Goal: Contribute content: Add original content to the website for others to see

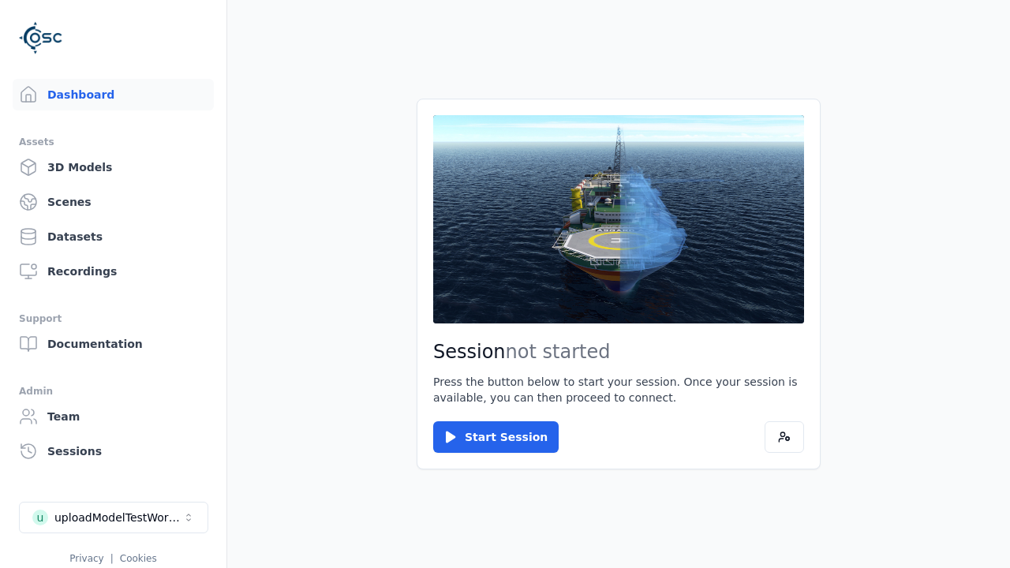
click at [113, 167] on link "3D Models" at bounding box center [113, 167] width 201 height 32
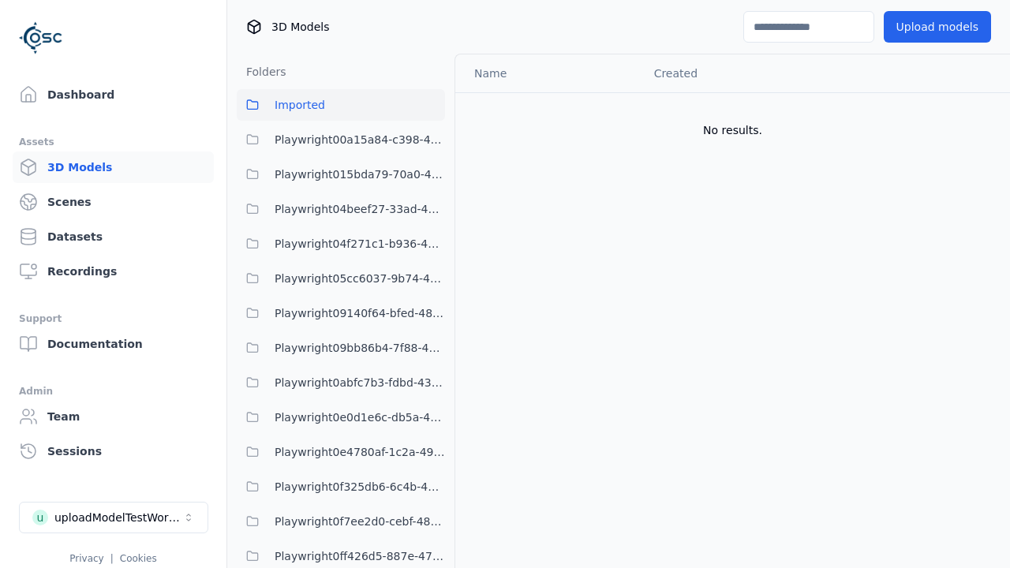
click at [936, 27] on button "Upload models" at bounding box center [936, 27] width 107 height 32
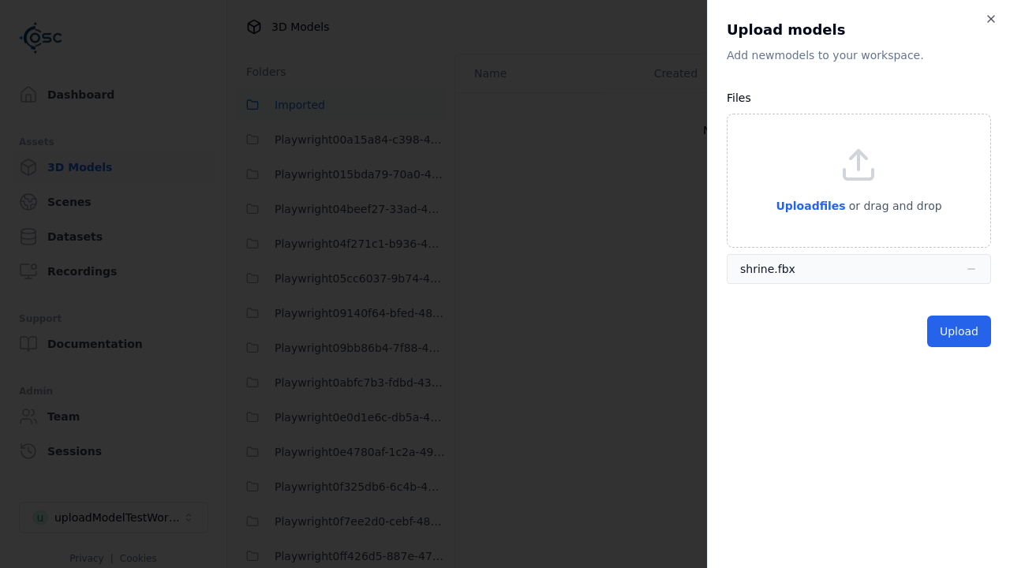
click at [958, 331] on button "Upload" at bounding box center [959, 331] width 64 height 32
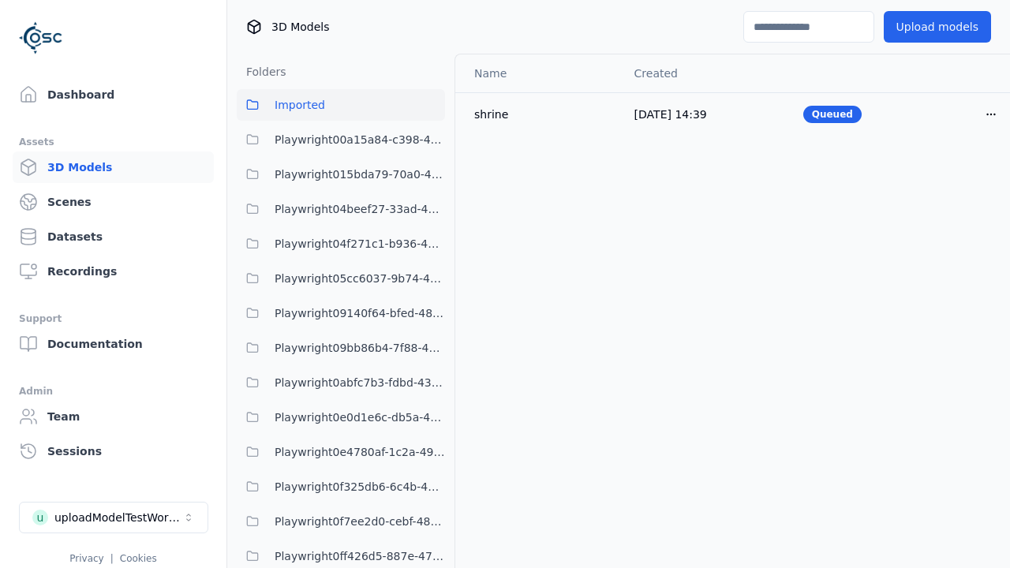
click at [991, 114] on html "Support Dashboard Assets 3D Models Scenes Datasets Recordings Support Documenta…" at bounding box center [505, 284] width 1010 height 568
click at [956, 175] on div "Delete" at bounding box center [955, 174] width 93 height 25
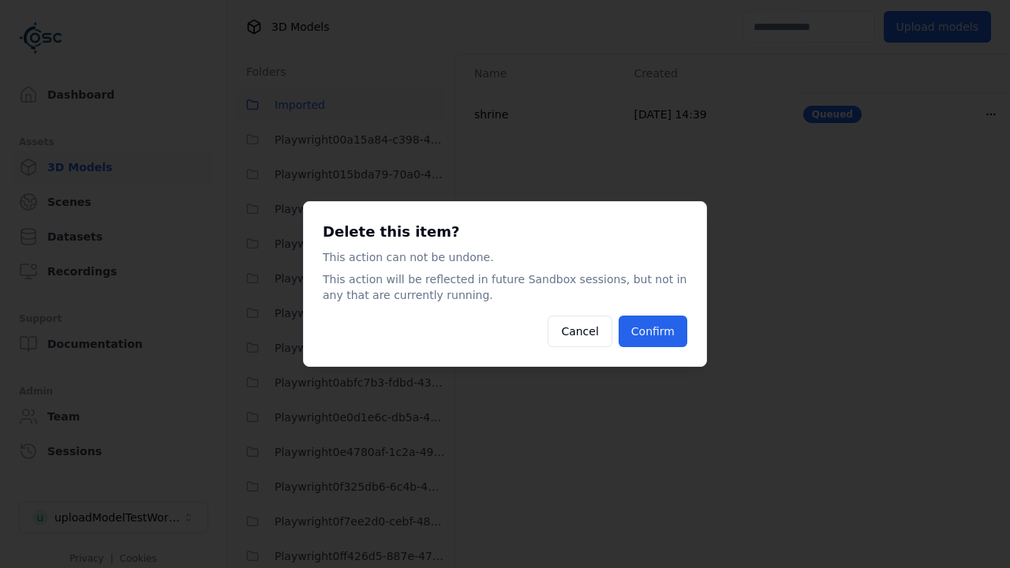
click at [652, 331] on button "Confirm" at bounding box center [652, 331] width 69 height 32
